Goal: Navigation & Orientation: Find specific page/section

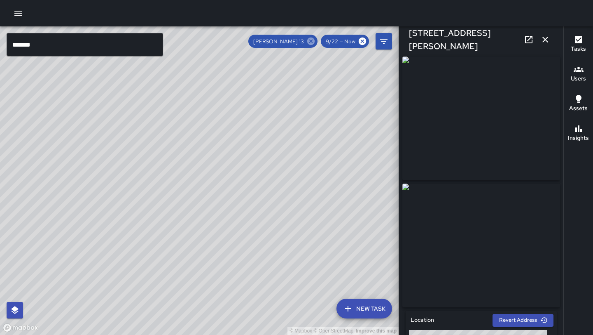
click at [311, 45] on icon at bounding box center [311, 41] width 9 height 9
click at [363, 40] on icon at bounding box center [362, 41] width 7 height 7
click at [20, 19] on button "button" at bounding box center [18, 13] width 16 height 16
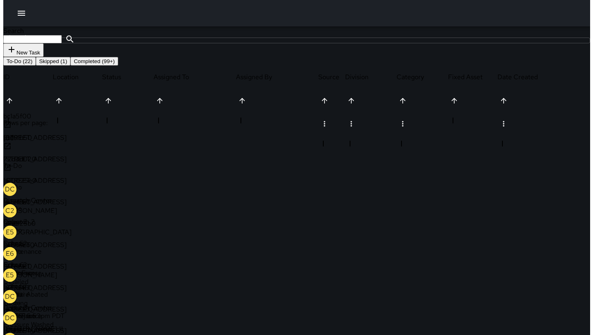
scroll to position [343, 560]
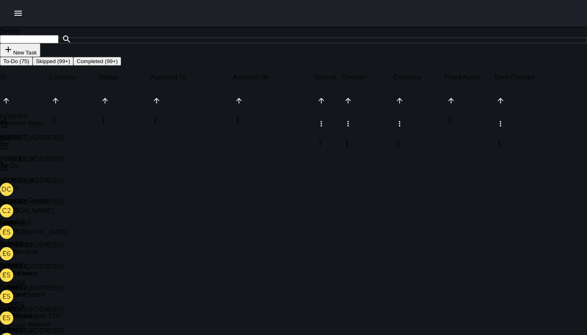
click at [16, 12] on icon "button" at bounding box center [18, 13] width 10 height 10
